Goal: Feedback & Contribution: Contribute content

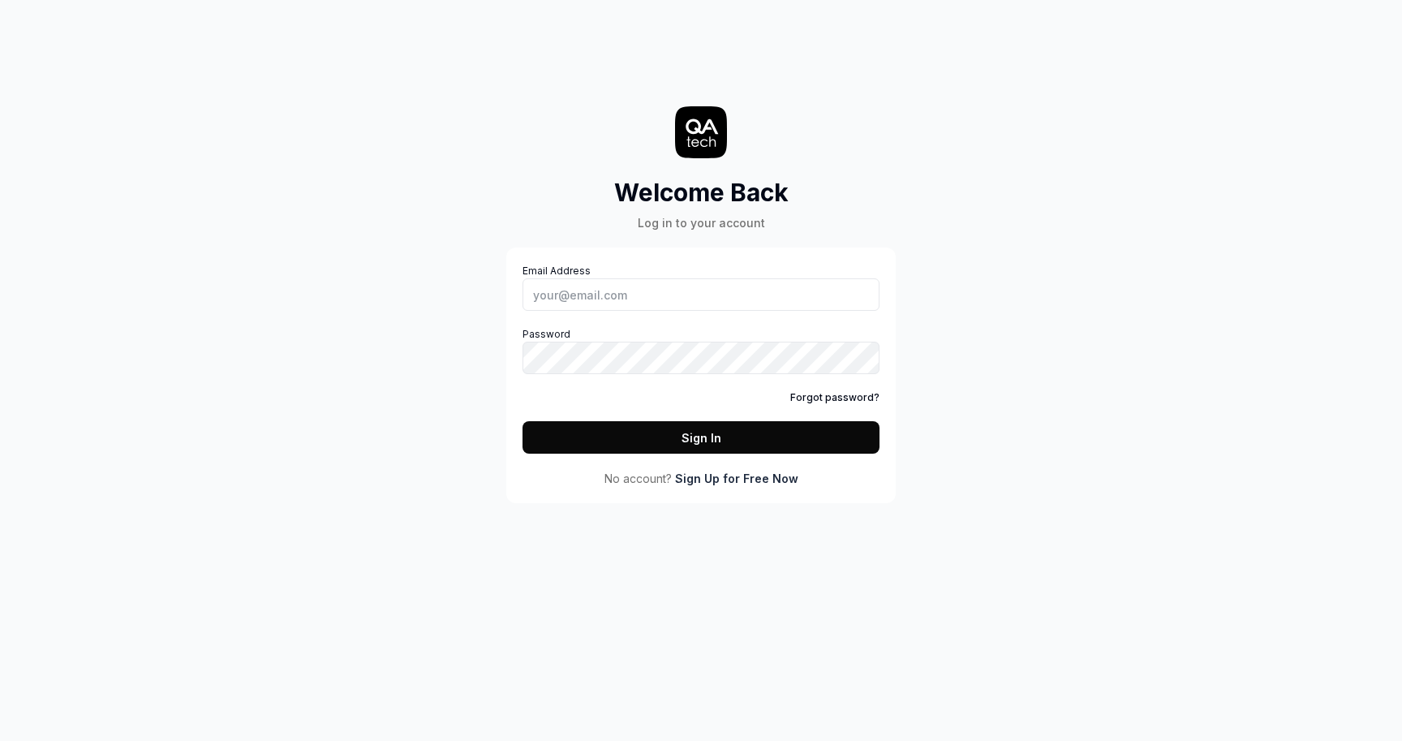
click at [827, 398] on link "Forgot password?" at bounding box center [834, 397] width 89 height 15
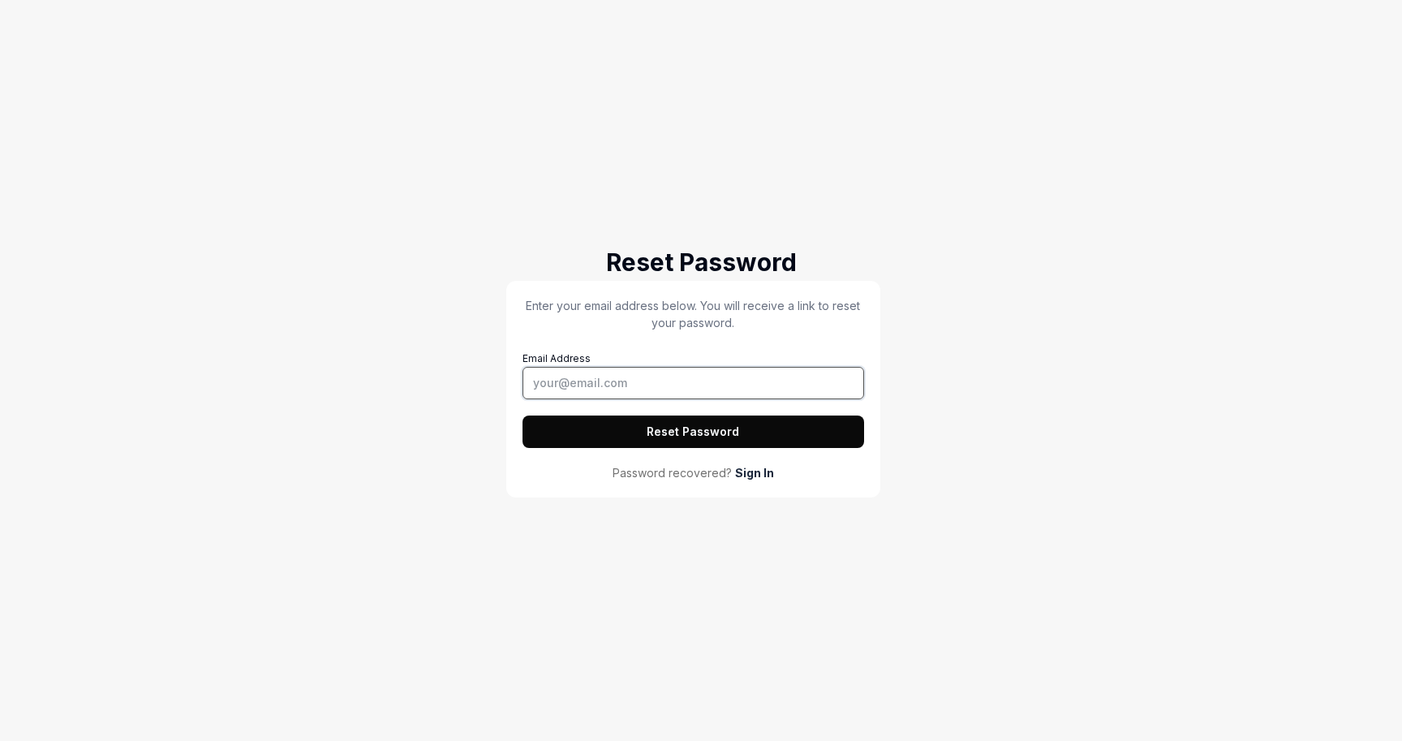
click at [608, 383] on input "Email Address" at bounding box center [693, 383] width 342 height 32
type input "[EMAIL_ADDRESS][DOMAIN_NAME]"
click at [668, 436] on button "Reset Password" at bounding box center [693, 431] width 342 height 32
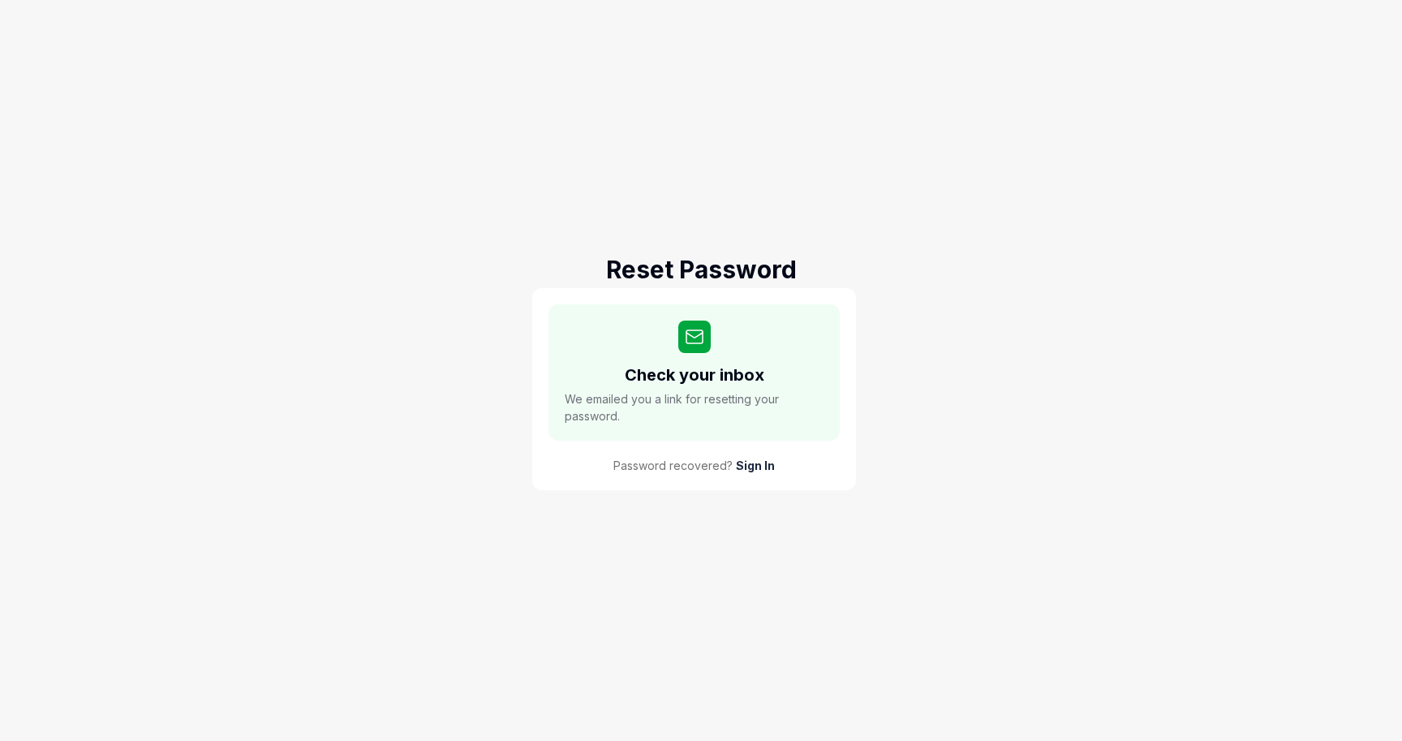
click at [679, 246] on div "Reset Password Check your inbox We emailed you a link for resetting your passwo…" at bounding box center [701, 370] width 1402 height 741
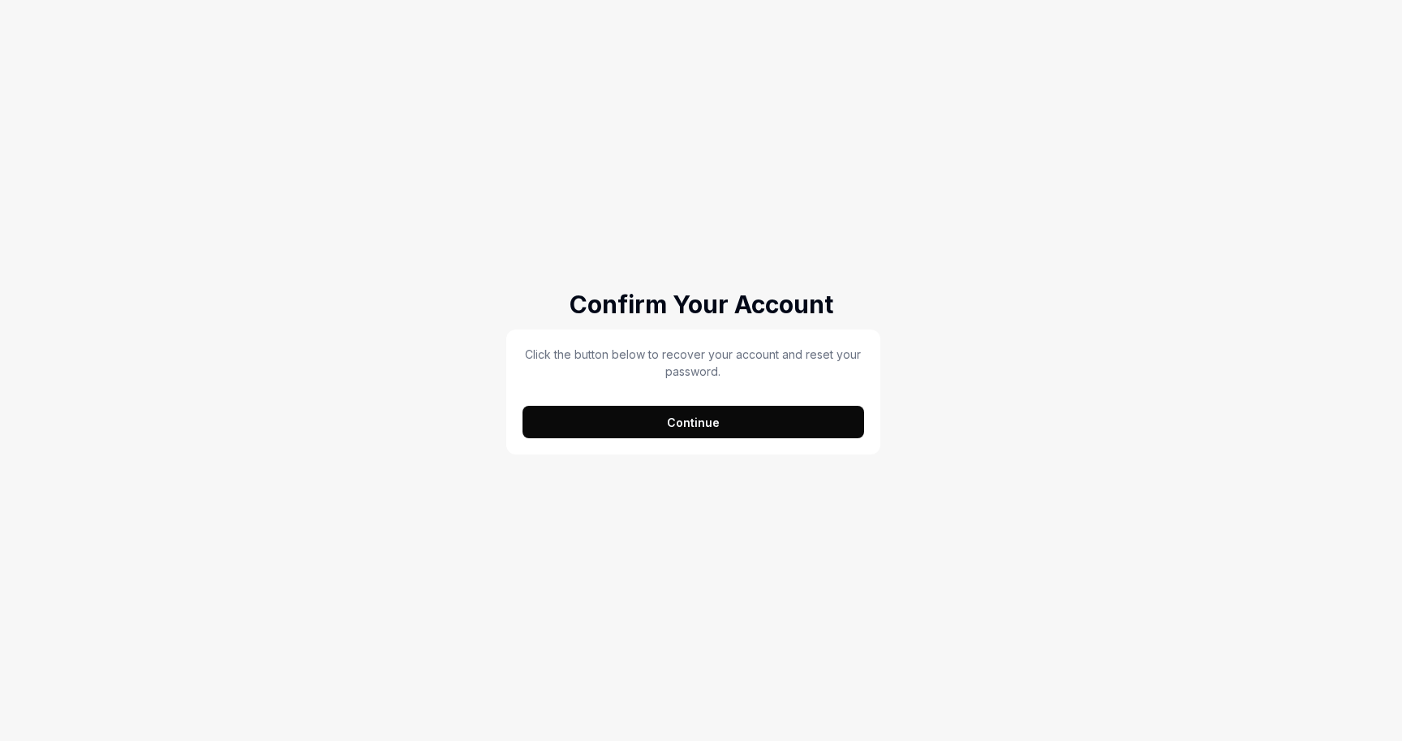
click at [703, 416] on button "Continue" at bounding box center [693, 422] width 342 height 32
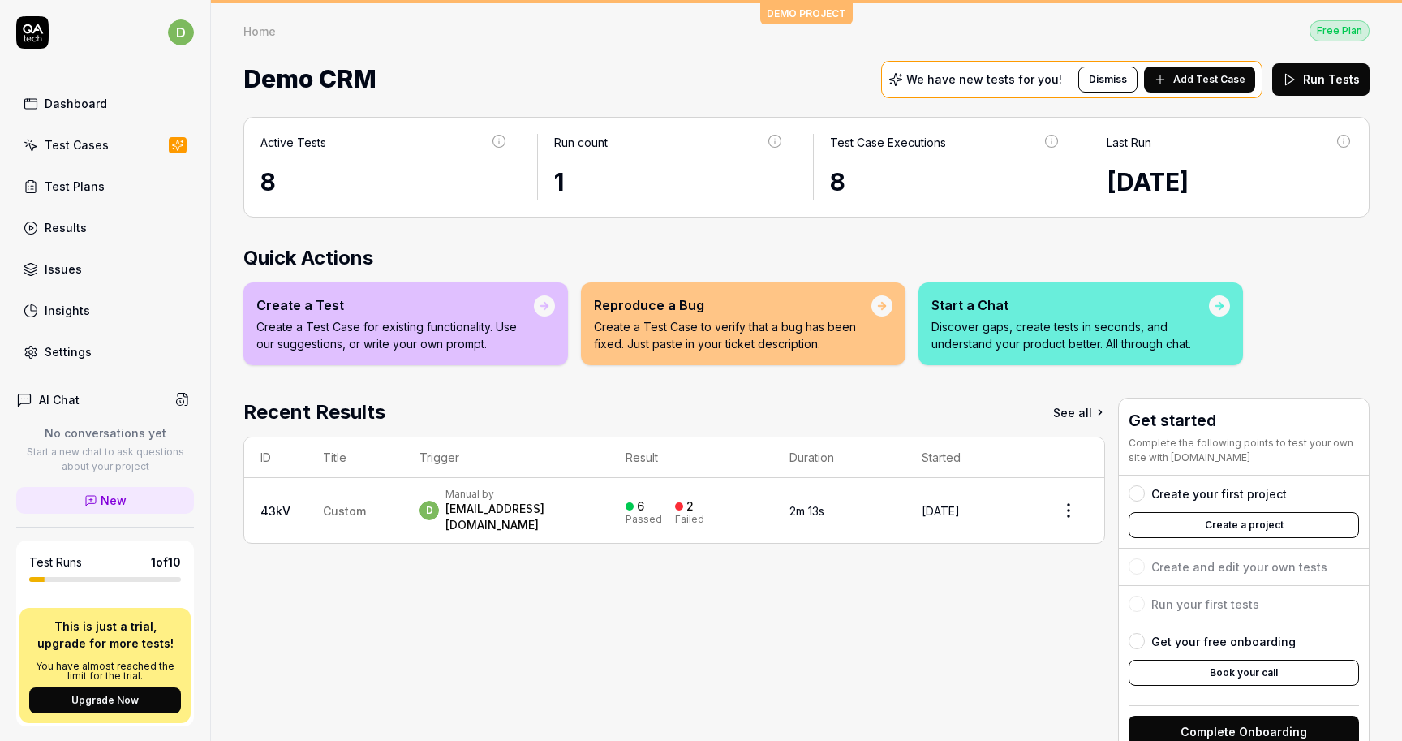
click at [609, 87] on div "Demo CRM We have new tests for you! Dismiss Add Test Case Run Tests" at bounding box center [806, 79] width 1126 height 43
click at [584, 45] on div "Home Free Plan Home Free Plan Demo CRM We have new tests for you! Dismiss Add T…" at bounding box center [806, 51] width 1191 height 97
click at [79, 185] on div "Test Plans" at bounding box center [75, 186] width 60 height 17
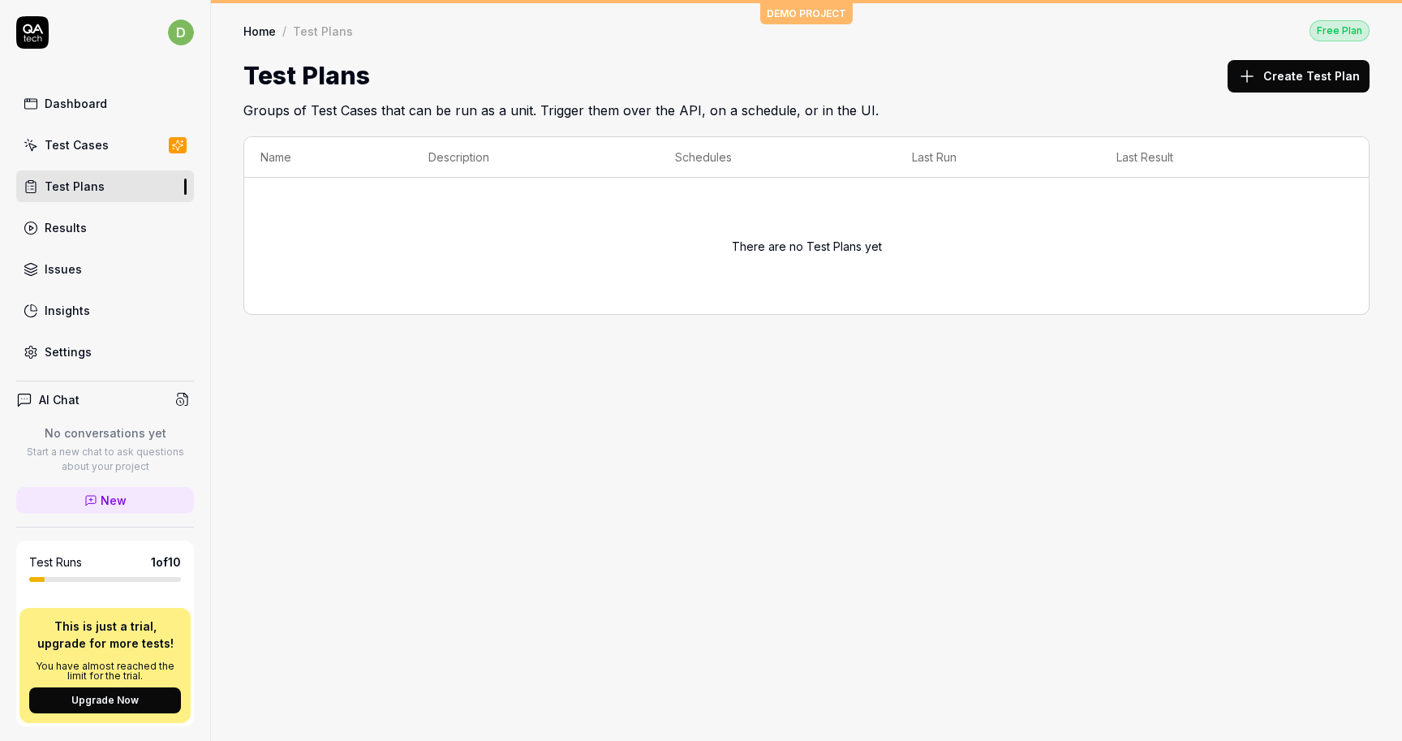
click at [82, 145] on div "Test Cases" at bounding box center [77, 144] width 64 height 17
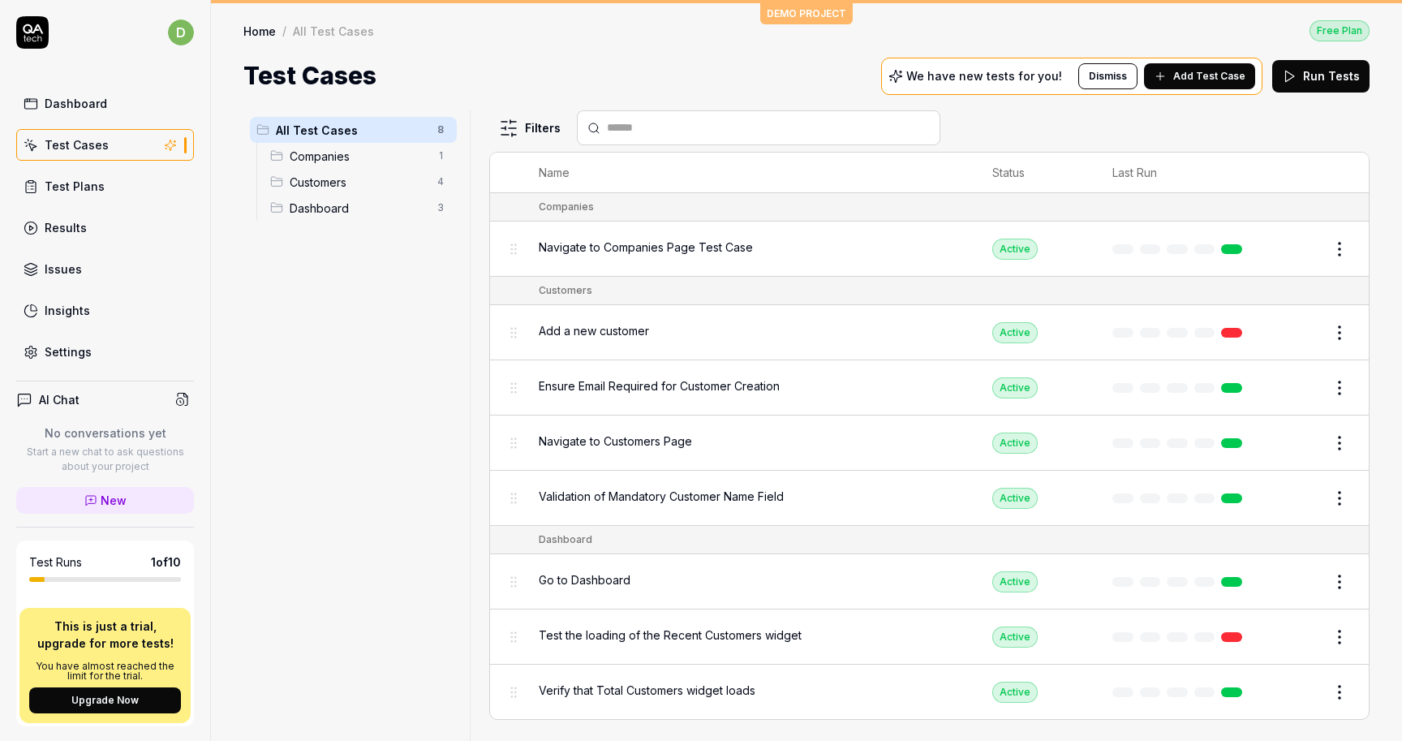
click at [1223, 67] on button "Add Test Case" at bounding box center [1199, 76] width 111 height 26
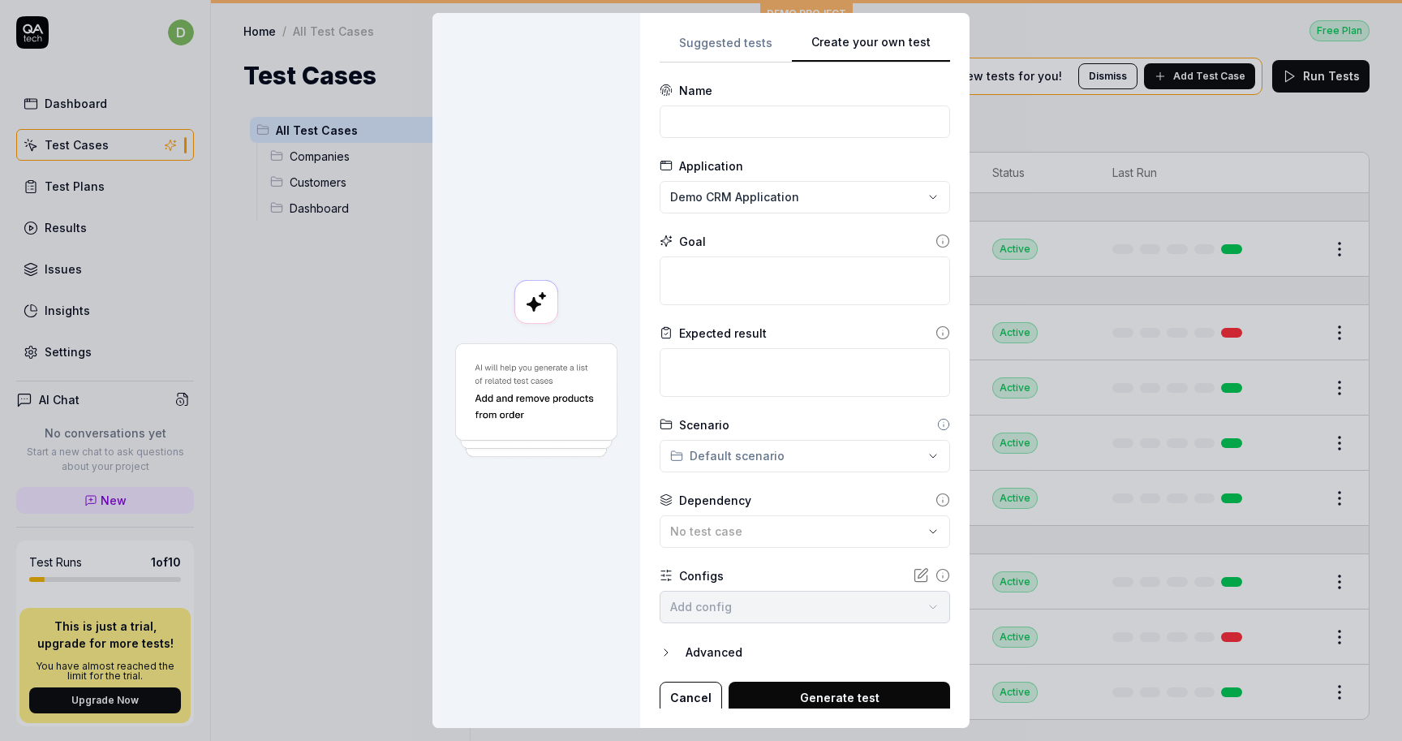
click at [907, 45] on button "Create your own test" at bounding box center [871, 47] width 158 height 29
click at [780, 200] on div "**********" at bounding box center [701, 370] width 1402 height 741
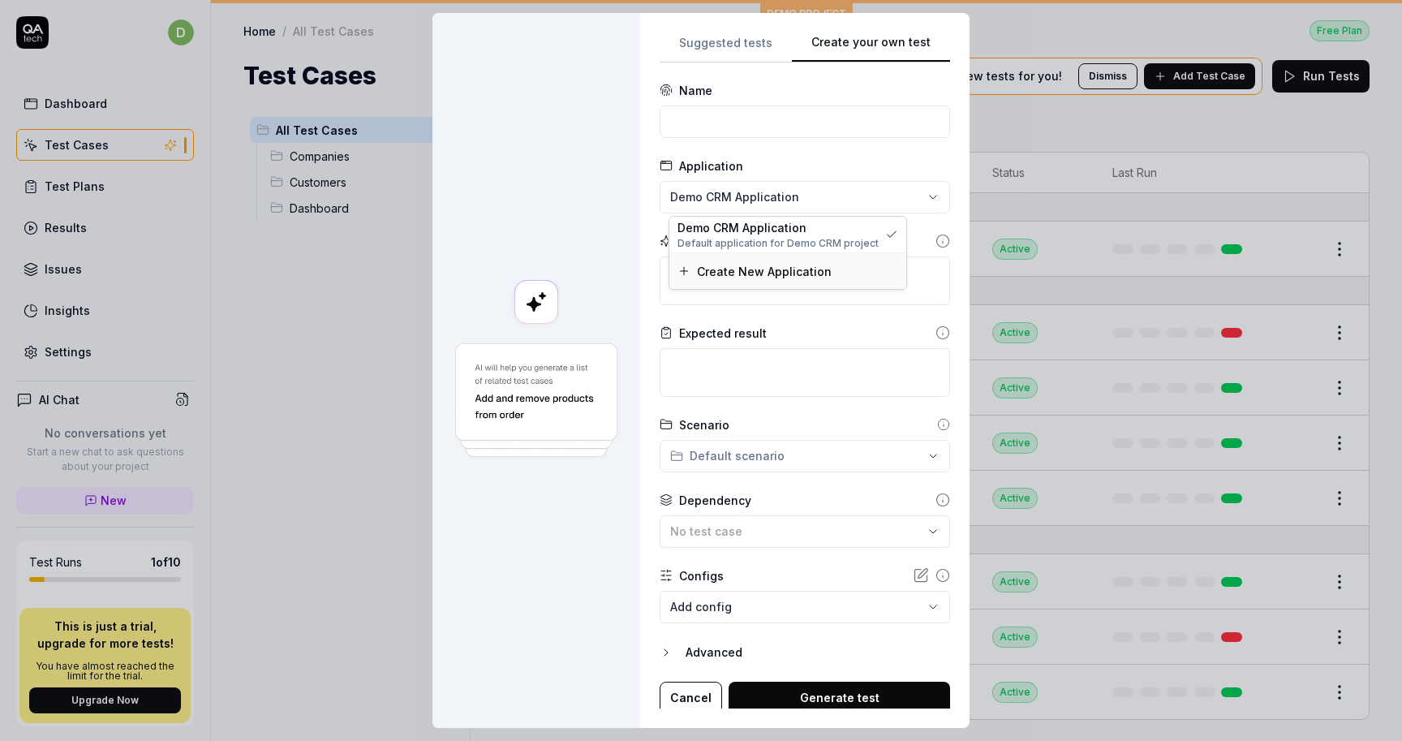
click at [771, 274] on span "Create New Application" at bounding box center [764, 271] width 135 height 17
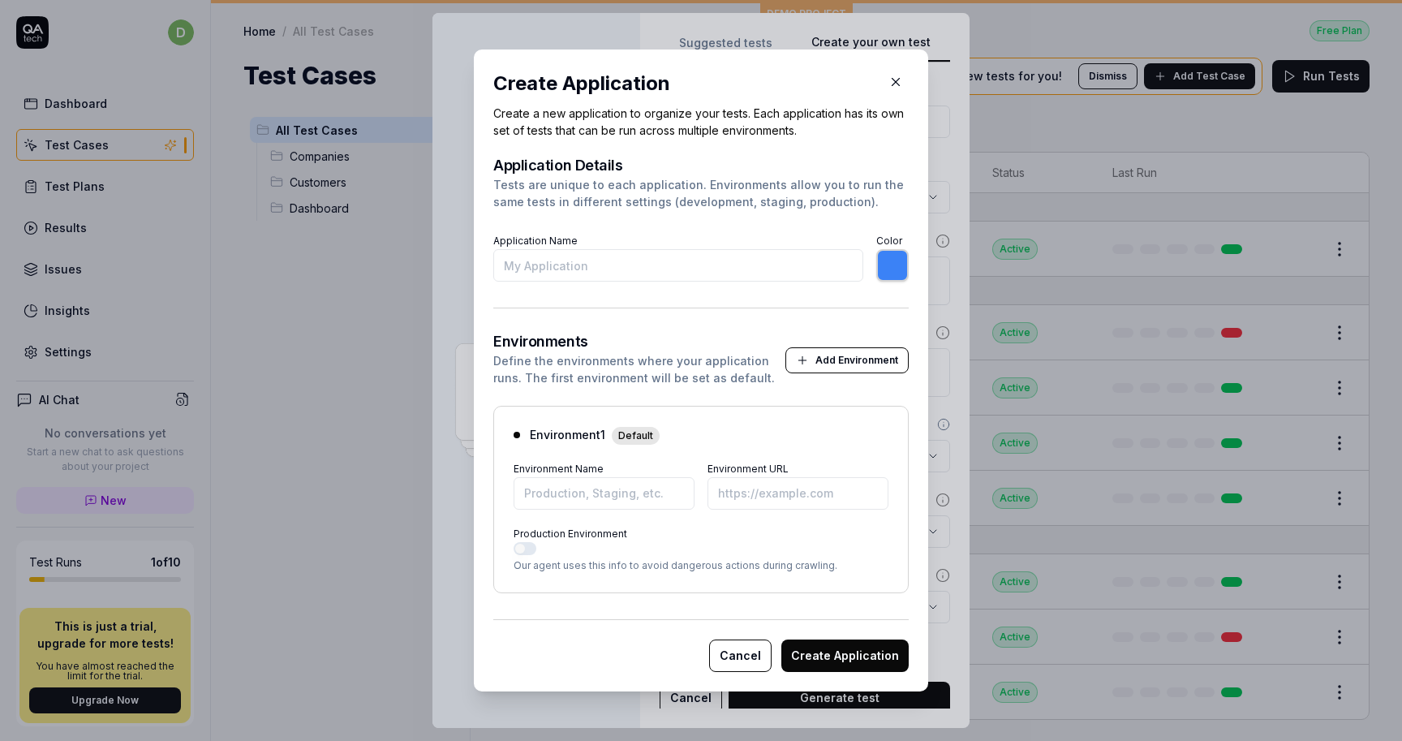
click at [741, 264] on input "Application Name" at bounding box center [678, 265] width 370 height 32
click at [747, 226] on div "Application Details Tests are unique to each application. Environments allow yo…" at bounding box center [700, 219] width 415 height 123
click at [705, 85] on h2 "Create Application" at bounding box center [700, 83] width 415 height 29
type input "*******"
